Goal: Information Seeking & Learning: Learn about a topic

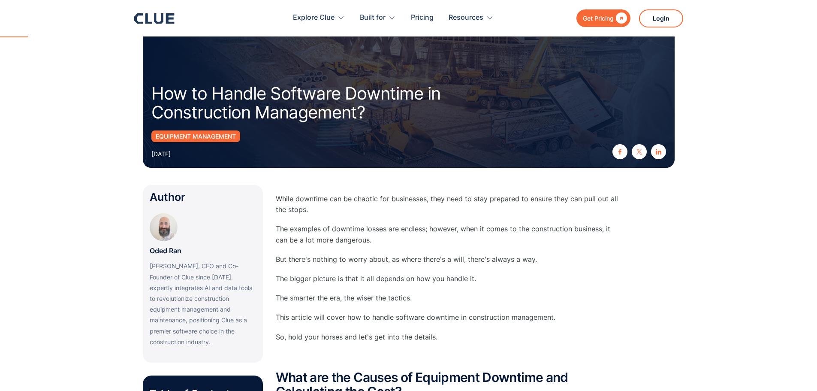
scroll to position [172, 0]
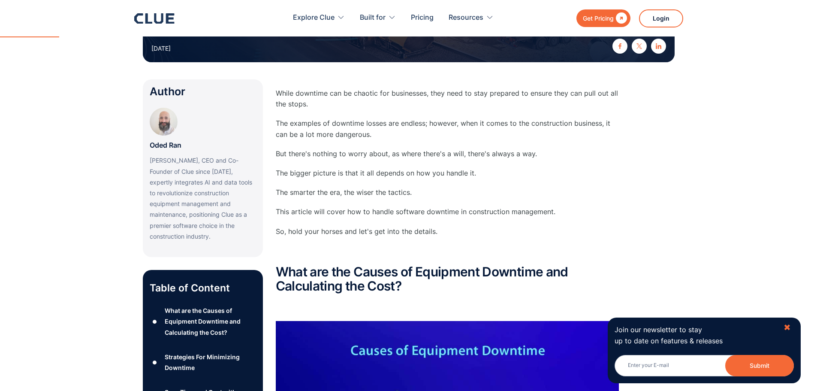
click at [784, 327] on div "✖" at bounding box center [787, 327] width 7 height 11
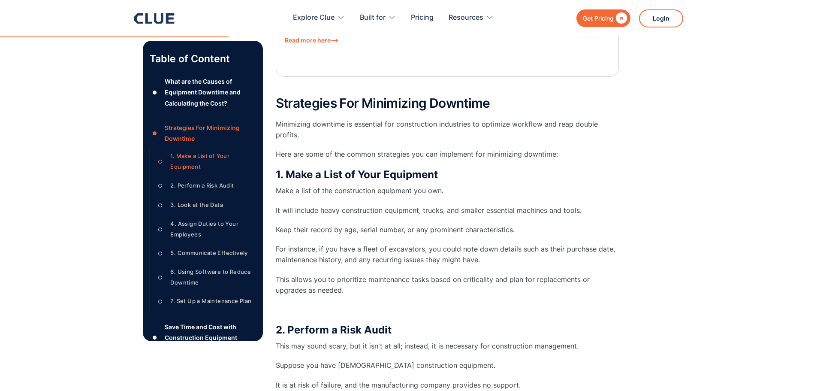
scroll to position [1072, 0]
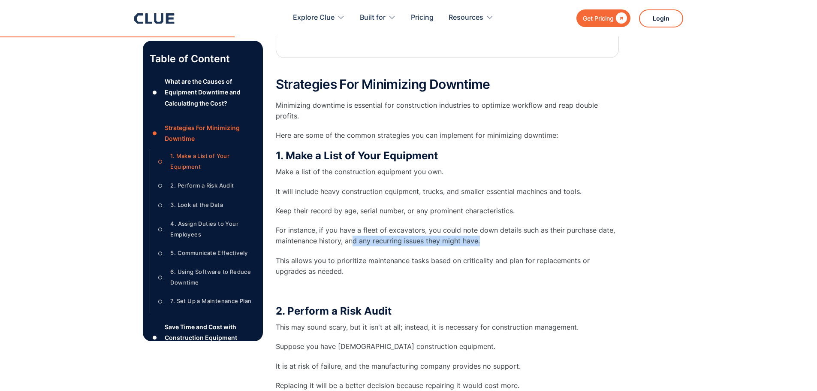
drag, startPoint x: 352, startPoint y: 230, endPoint x: 526, endPoint y: 230, distance: 173.7
click at [526, 230] on p "For instance, if you have a fleet of excavators, you could note down details su…" at bounding box center [447, 235] width 343 height 21
click at [524, 230] on p "For instance, if you have a fleet of excavators, you could note down details su…" at bounding box center [447, 235] width 343 height 21
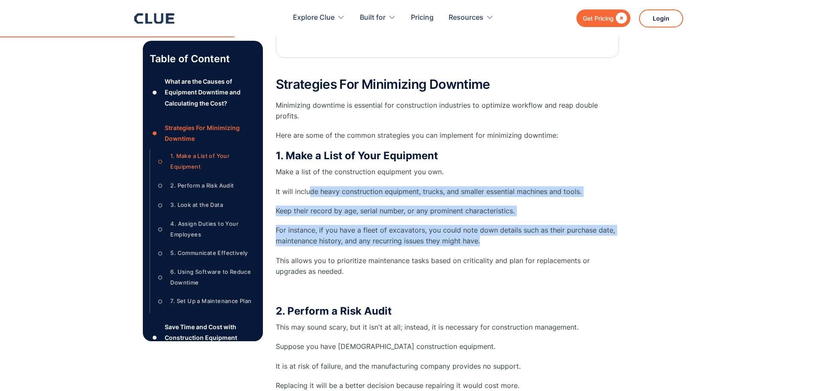
drag, startPoint x: 511, startPoint y: 233, endPoint x: 308, endPoint y: 185, distance: 209.0
click at [308, 185] on div "1. Make a List of Your Equipment Make a list of the construction equipment you …" at bounding box center [447, 222] width 343 height 147
click at [398, 234] on p "For instance, if you have a fleet of excavators, you could note down details su…" at bounding box center [447, 235] width 343 height 21
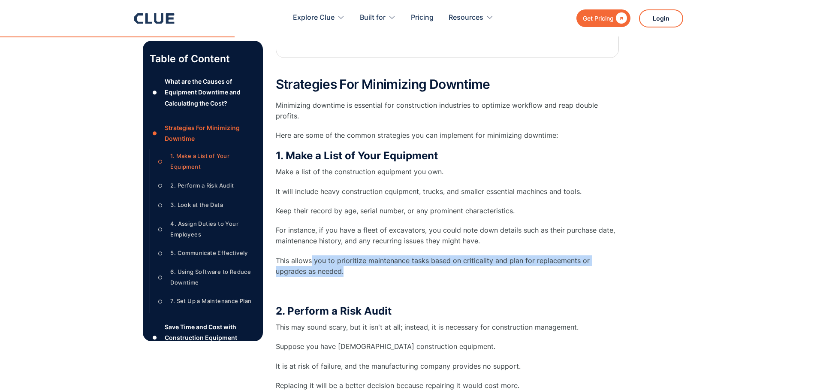
drag, startPoint x: 310, startPoint y: 249, endPoint x: 315, endPoint y: 258, distance: 10.4
click at [315, 258] on p "This allows you to prioritize maintenance tasks based on criticality and plan f…" at bounding box center [447, 265] width 343 height 21
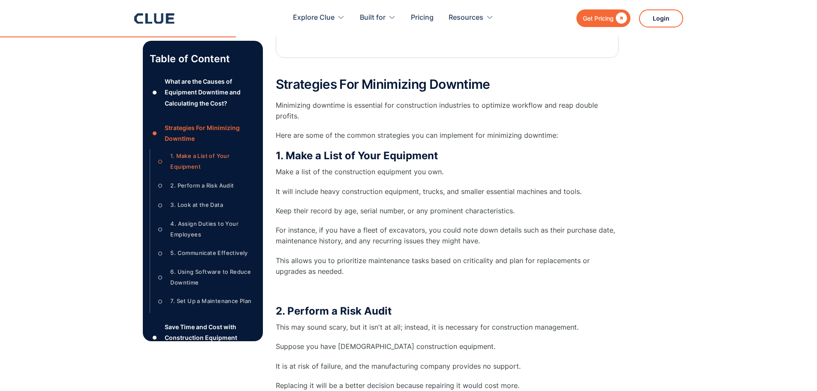
scroll to position [1115, 0]
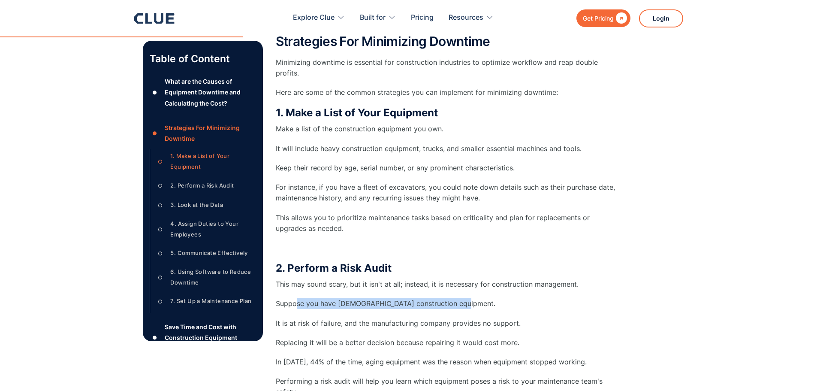
drag, startPoint x: 295, startPoint y: 292, endPoint x: 486, endPoint y: 290, distance: 191.7
click at [486, 298] on p "Suppose you have [DEMOGRAPHIC_DATA] construction equipment." at bounding box center [447, 303] width 343 height 11
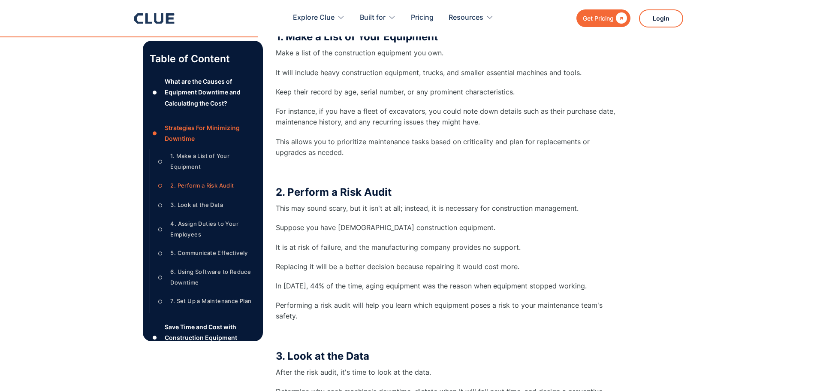
scroll to position [1201, 0]
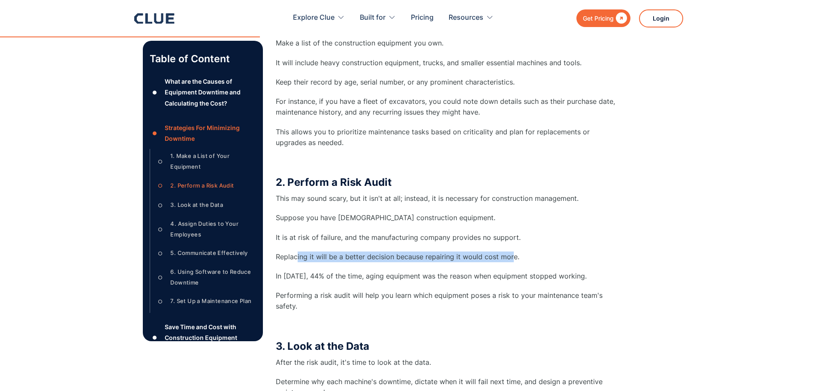
drag, startPoint x: 298, startPoint y: 247, endPoint x: 511, endPoint y: 247, distance: 213.1
click at [511, 251] on p "Replacing it will be a better decision because repairing it would cost more." at bounding box center [447, 256] width 343 height 11
click at [526, 251] on p "Replacing it will be a better decision because repairing it would cost more." at bounding box center [447, 256] width 343 height 11
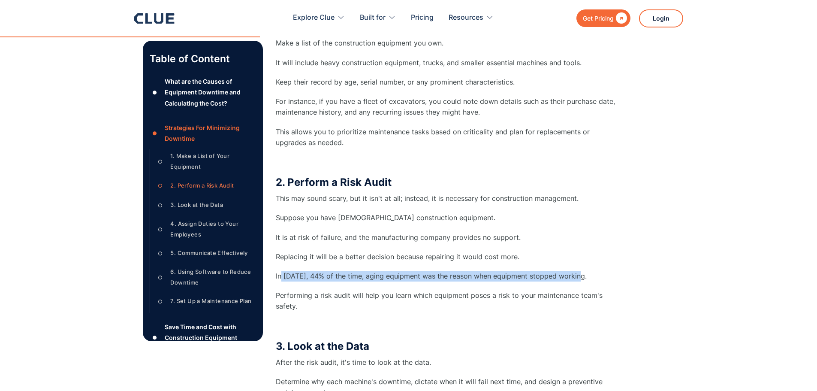
drag, startPoint x: 282, startPoint y: 263, endPoint x: 588, endPoint y: 267, distance: 305.8
click at [588, 271] on p "In [DATE], 44% of the time, aging equipment was the reason when equipment stopp…" at bounding box center [447, 276] width 343 height 11
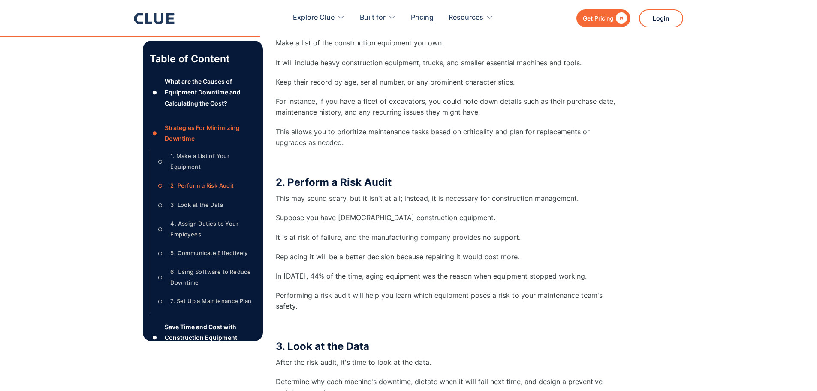
click at [554, 296] on p "Performing a risk audit will help you learn which equipment poses a risk to you…" at bounding box center [447, 300] width 343 height 21
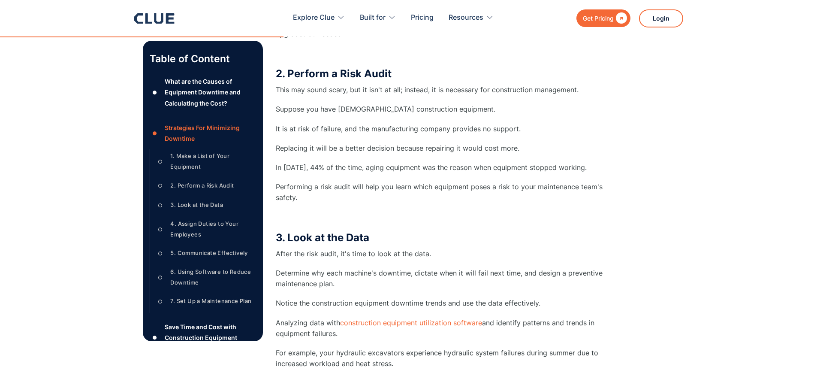
scroll to position [1329, 0]
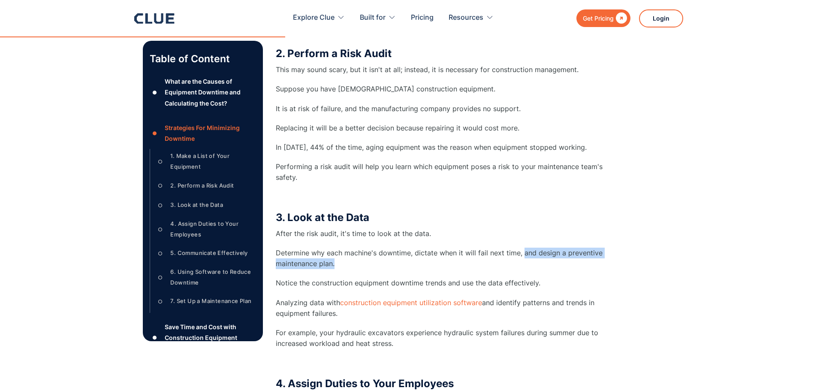
drag, startPoint x: 523, startPoint y: 240, endPoint x: 588, endPoint y: 254, distance: 67.1
click at [588, 254] on p "Determine why each machine's downtime, dictate when it will fail next time, and…" at bounding box center [447, 257] width 343 height 21
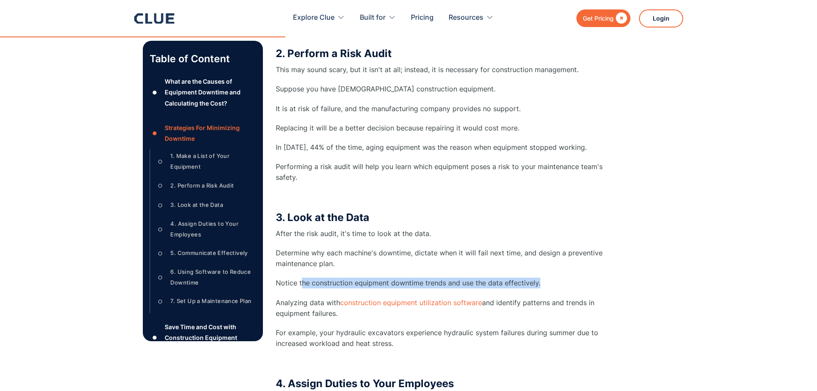
drag, startPoint x: 301, startPoint y: 270, endPoint x: 559, endPoint y: 264, distance: 258.2
click at [559, 264] on div "3. Look at the Data After the risk audit, it's time to look at the data. Determ…" at bounding box center [447, 289] width 343 height 157
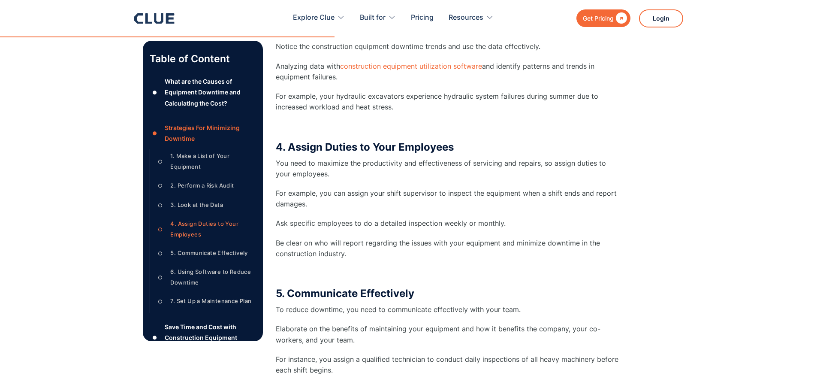
scroll to position [1587, 0]
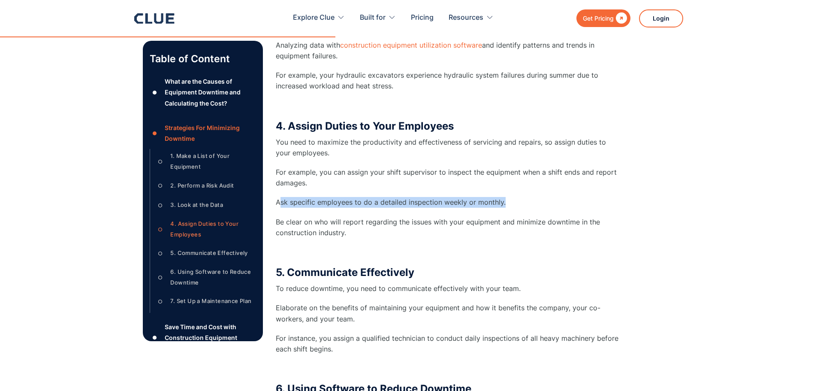
drag, startPoint x: 280, startPoint y: 190, endPoint x: 515, endPoint y: 193, distance: 235.0
click at [515, 197] on p "Ask specific employees to do a detailed inspection weekly or monthly." at bounding box center [447, 202] width 343 height 11
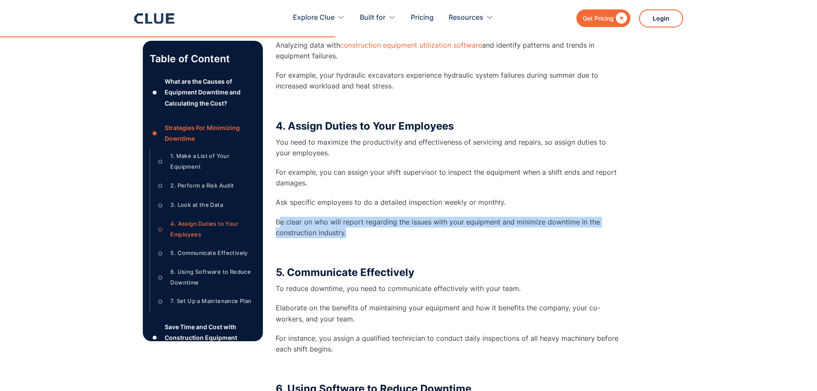
drag, startPoint x: 281, startPoint y: 209, endPoint x: 382, endPoint y: 218, distance: 101.2
click at [382, 218] on p "Be clear on who will report regarding the issues with your equipment and minimi…" at bounding box center [447, 227] width 343 height 21
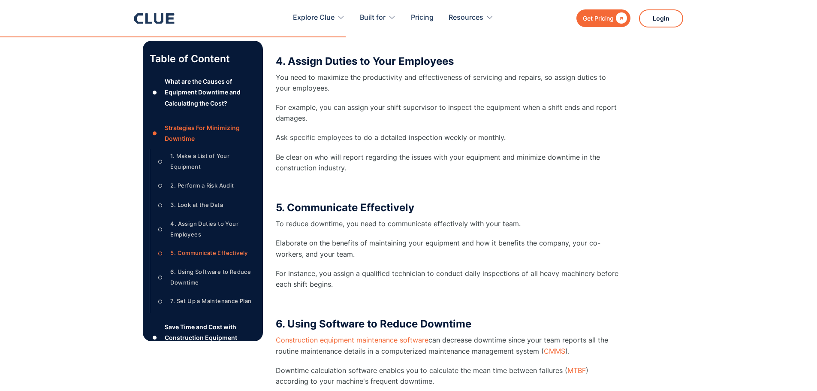
scroll to position [1673, 0]
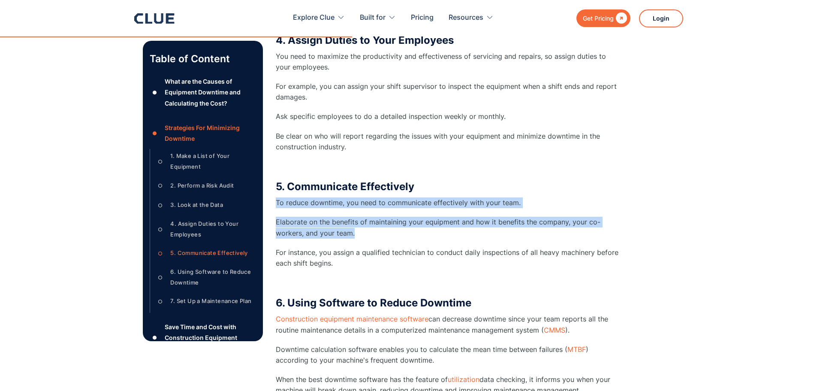
drag, startPoint x: 277, startPoint y: 191, endPoint x: 526, endPoint y: 227, distance: 252.2
click at [526, 227] on div "5. Communicate Effectively To reduce downtime, you need to communicate effectiv…" at bounding box center [447, 234] width 343 height 108
click at [526, 227] on p "Elaborate on the benefits of maintaining your equipment and how it benefits the…" at bounding box center [447, 227] width 343 height 21
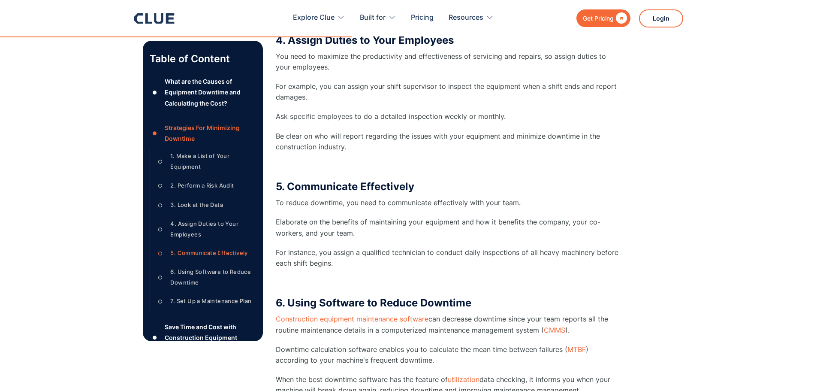
drag, startPoint x: 281, startPoint y: 237, endPoint x: 353, endPoint y: 250, distance: 72.7
click at [353, 250] on p "For instance, you assign a qualified technician to conduct daily inspections of…" at bounding box center [447, 257] width 343 height 21
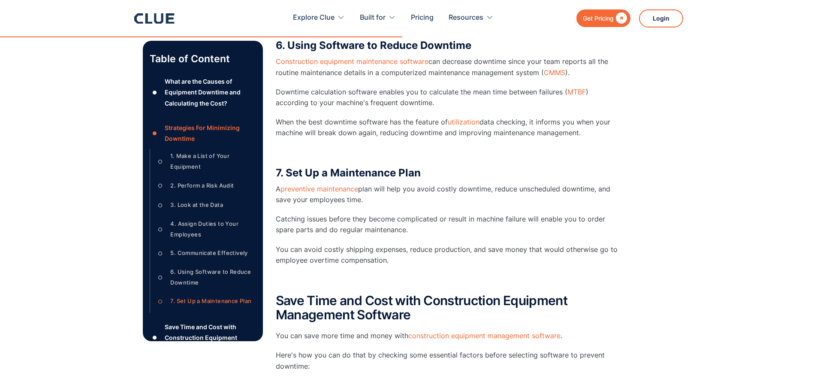
scroll to position [1973, 0]
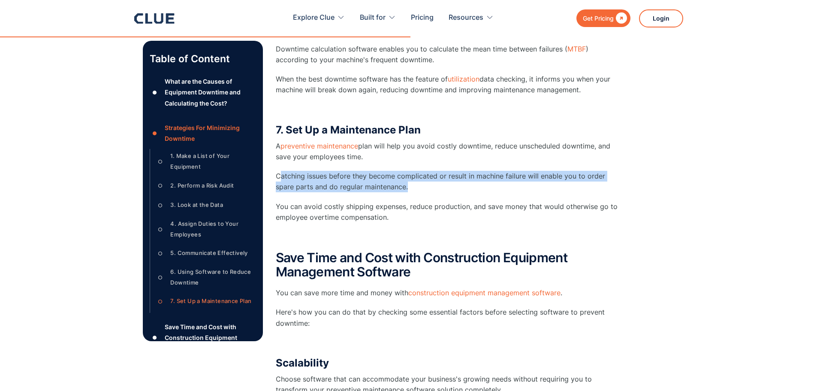
drag, startPoint x: 281, startPoint y: 164, endPoint x: 416, endPoint y: 177, distance: 135.3
click at [416, 177] on p "Catching issues before they become complicated or result in machine failure wil…" at bounding box center [447, 181] width 343 height 21
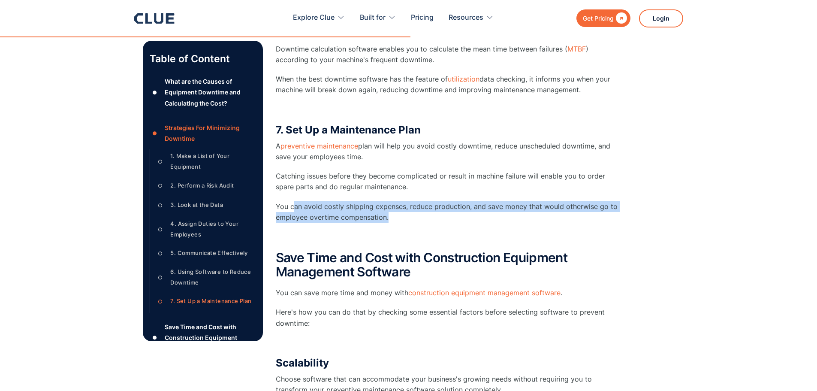
drag, startPoint x: 293, startPoint y: 195, endPoint x: 408, endPoint y: 208, distance: 115.7
click at [408, 208] on p "You can avoid costly shipping expenses, reduce production, and save money that …" at bounding box center [447, 211] width 343 height 21
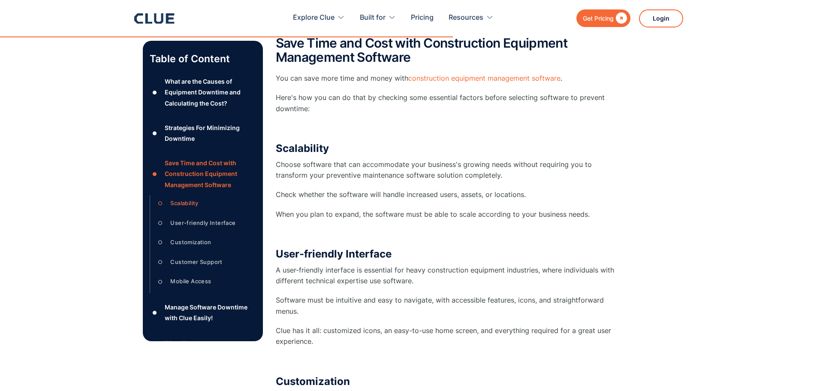
scroll to position [2230, 0]
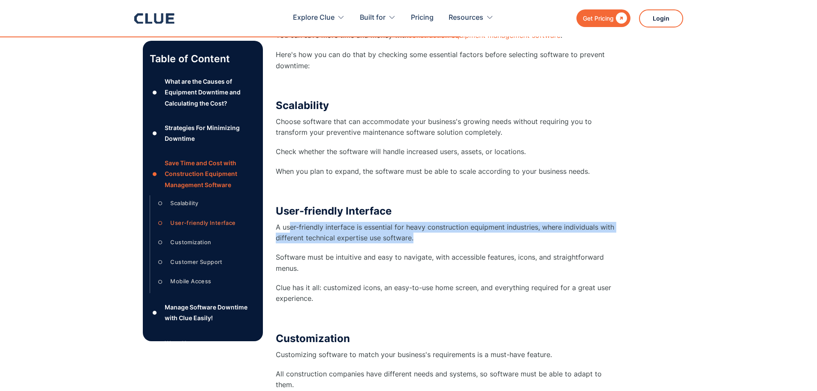
drag, startPoint x: 291, startPoint y: 216, endPoint x: 472, endPoint y: 231, distance: 181.6
click at [472, 231] on p "A user-friendly interface is essential for heavy construction equipment industr…" at bounding box center [447, 232] width 343 height 21
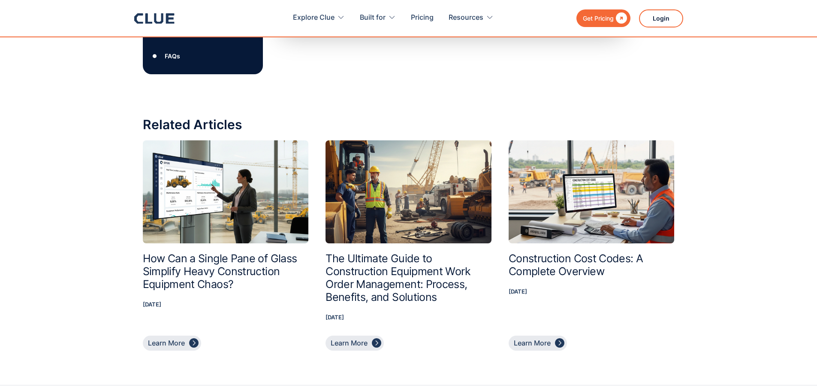
scroll to position [4365, 0]
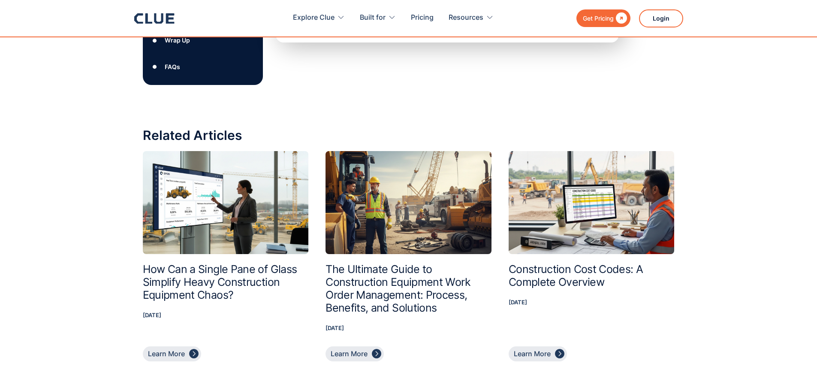
click at [209, 262] on h2 "How Can a Single Pane of Glass Simplify Heavy Construction Equipment Chaos?" at bounding box center [226, 281] width 166 height 39
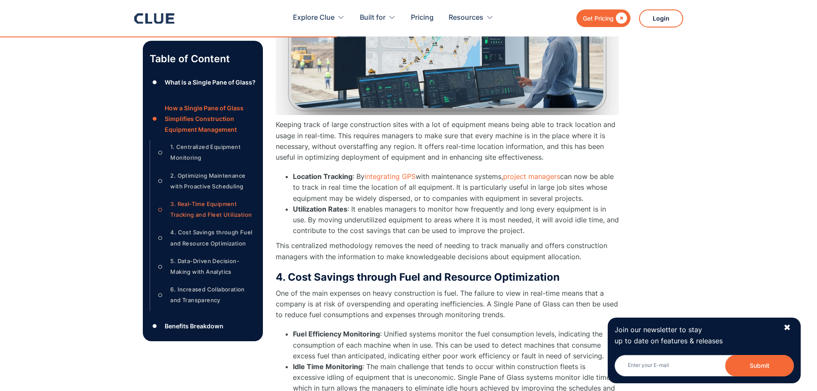
scroll to position [1673, 0]
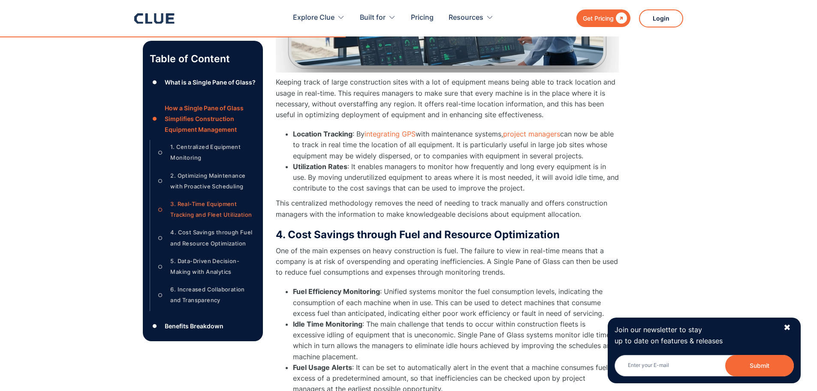
drag, startPoint x: 395, startPoint y: 93, endPoint x: 566, endPoint y: 113, distance: 171.4
click at [566, 113] on p "Keeping track of large construction sites with a lot of equipment means being a…" at bounding box center [447, 98] width 343 height 43
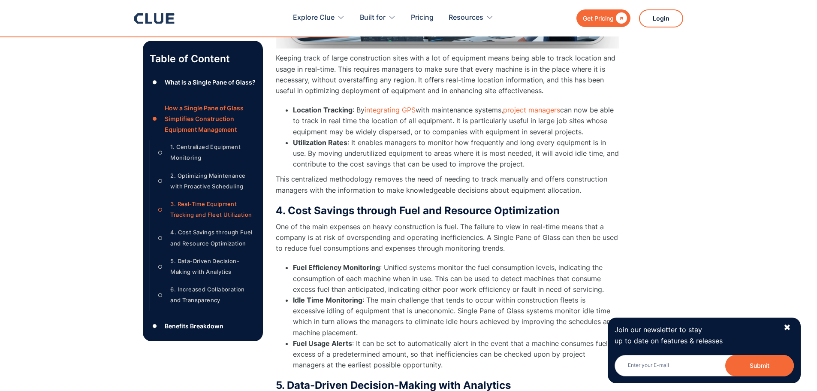
scroll to position [1715, 0]
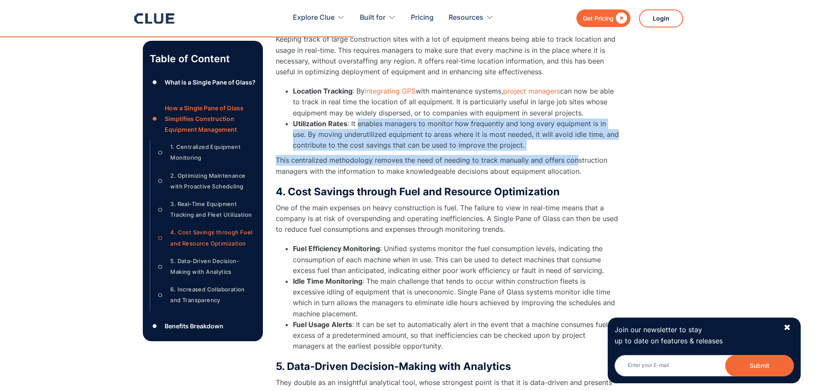
drag, startPoint x: 358, startPoint y: 126, endPoint x: 564, endPoint y: 145, distance: 206.4
click at [564, 145] on li "Utilization Rates : It enables managers to monitor how frequently and long ever…" at bounding box center [456, 134] width 326 height 33
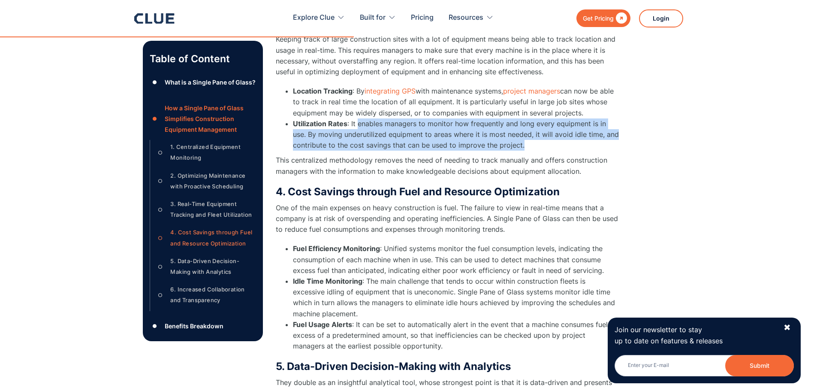
click at [555, 140] on li "Utilization Rates : It enables managers to monitor how frequently and long ever…" at bounding box center [456, 134] width 326 height 33
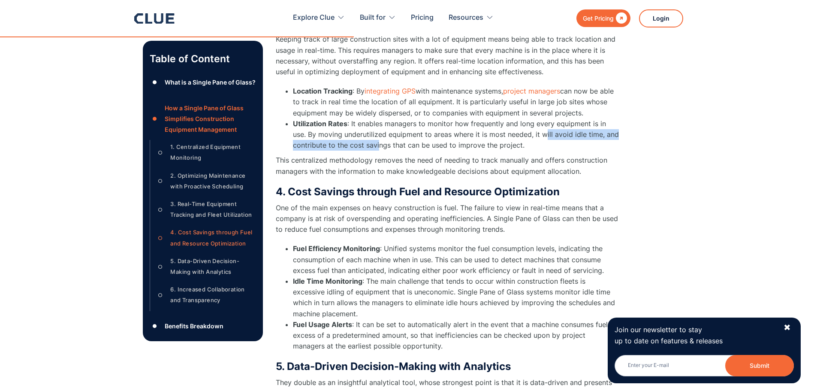
drag, startPoint x: 545, startPoint y: 139, endPoint x: 380, endPoint y: 143, distance: 165.1
click at [380, 143] on li "Utilization Rates : It enables managers to monitor how frequently and long ever…" at bounding box center [456, 134] width 326 height 33
click at [401, 140] on li "Utilization Rates : It enables managers to monitor how frequently and long ever…" at bounding box center [456, 134] width 326 height 33
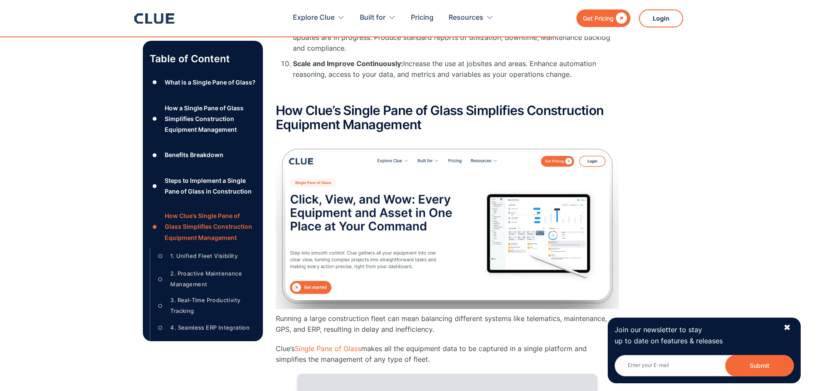
scroll to position [2959, 0]
